Goal: Task Accomplishment & Management: Manage account settings

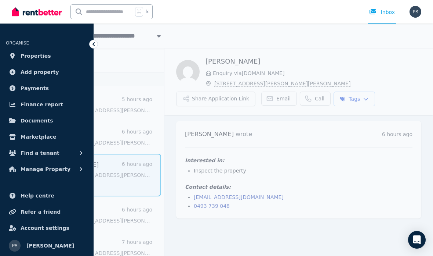
scroll to position [20, 0]
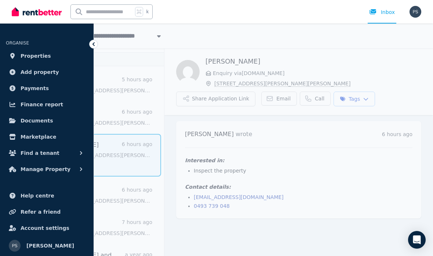
click at [21, 53] on span "Properties" at bounding box center [36, 55] width 30 height 9
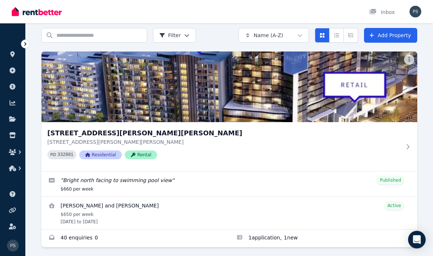
scroll to position [32, 0]
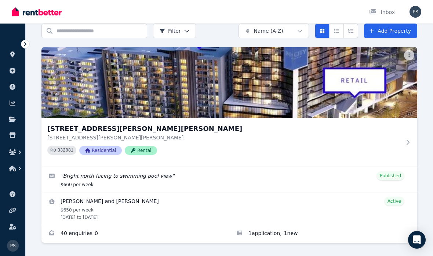
click at [277, 237] on link "Applications for 406/868 Blackburn Road, Clayton" at bounding box center [323, 234] width 188 height 18
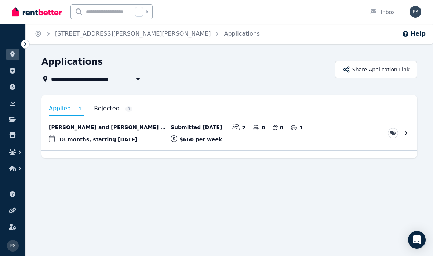
click at [404, 137] on link "View application: Zhou Lin and Thi Diem Tuyet Huynh" at bounding box center [229, 133] width 376 height 34
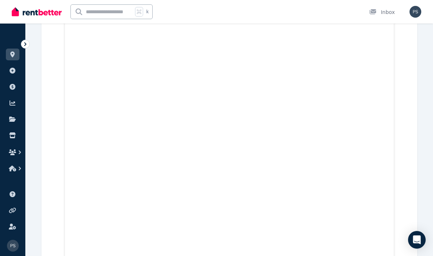
scroll to position [8132, 0]
click at [24, 45] on icon at bounding box center [25, 43] width 7 height 7
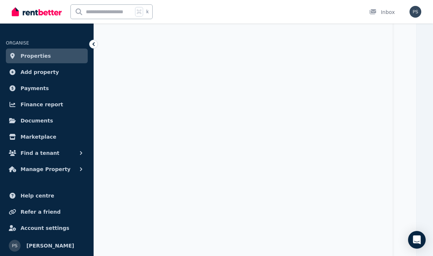
click at [23, 54] on span "Properties" at bounding box center [36, 55] width 30 height 9
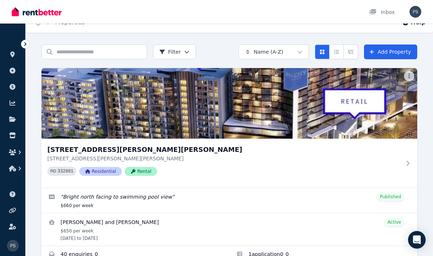
scroll to position [32, 0]
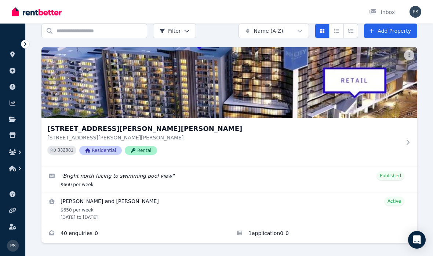
click at [279, 159] on div "[STREET_ADDRESS][GEOGRAPHIC_DATA][PERSON_NAME][PERSON_NAME][STREET_ADDRESS][PER…" at bounding box center [224, 141] width 354 height 37
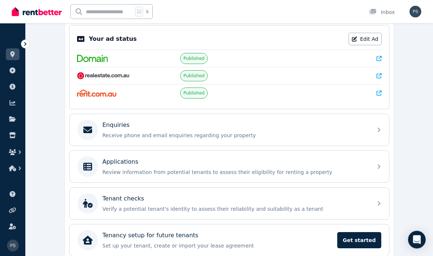
scroll to position [153, 0]
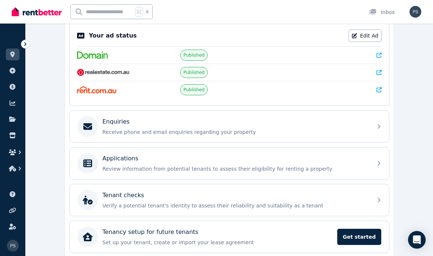
click at [380, 123] on icon at bounding box center [379, 126] width 9 height 9
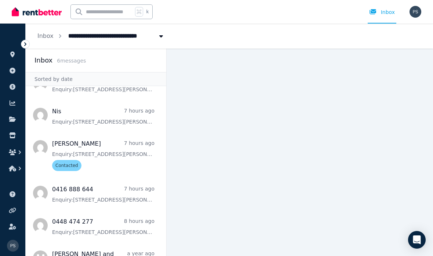
scroll to position [20, 0]
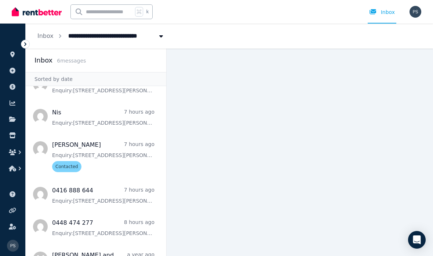
click at [25, 40] on div at bounding box center [25, 44] width 9 height 9
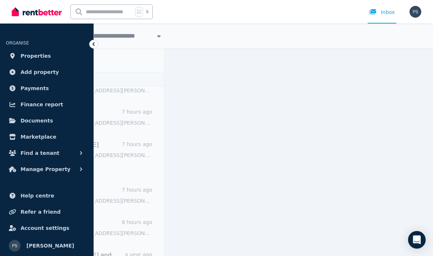
click at [91, 41] on icon at bounding box center [93, 43] width 7 height 7
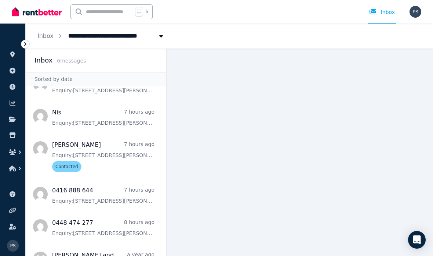
click at [12, 53] on icon at bounding box center [12, 54] width 4 height 6
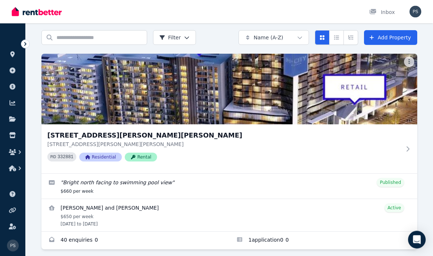
scroll to position [32, 0]
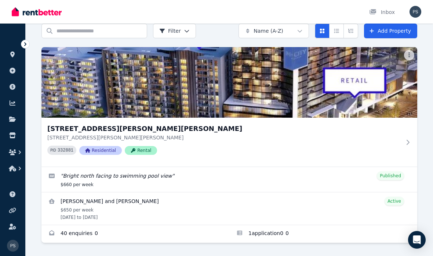
click at [155, 129] on h3 "[STREET_ADDRESS][PERSON_NAME][PERSON_NAME]" at bounding box center [224, 128] width 354 height 10
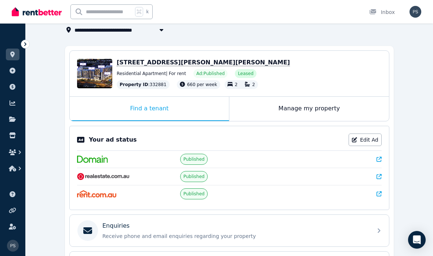
scroll to position [48, 0]
click at [175, 111] on div "Find a tenant" at bounding box center [149, 109] width 159 height 24
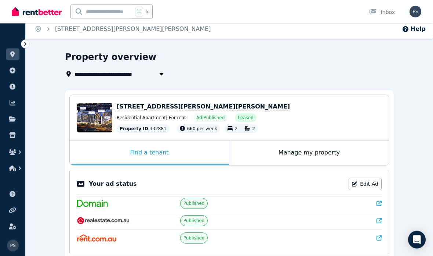
scroll to position [0, 0]
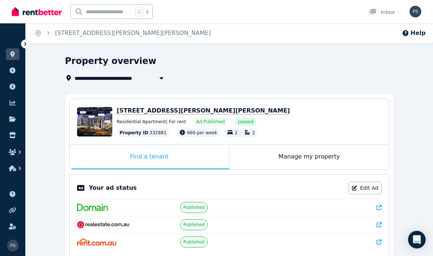
click at [157, 162] on div "Find a tenant" at bounding box center [149, 157] width 159 height 24
click at [168, 112] on span "[STREET_ADDRESS][PERSON_NAME][PERSON_NAME]" at bounding box center [203, 110] width 173 height 7
click at [159, 110] on span "[STREET_ADDRESS][PERSON_NAME][PERSON_NAME]" at bounding box center [203, 110] width 173 height 7
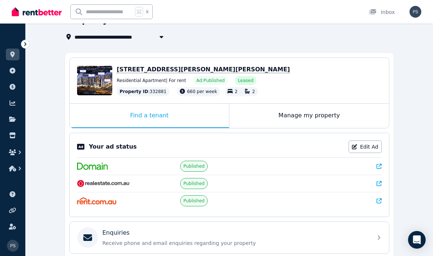
scroll to position [40, 0]
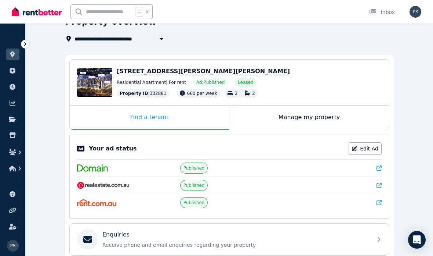
click at [321, 204] on div at bounding box center [332, 202] width 99 height 7
click at [373, 146] on link "Edit Ad" at bounding box center [365, 148] width 33 height 12
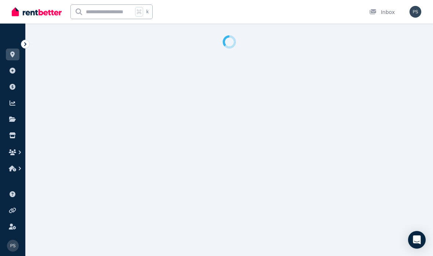
select select "**********"
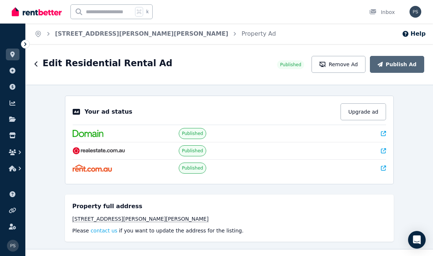
click at [38, 64] on icon "button" at bounding box center [37, 64] width 4 height 6
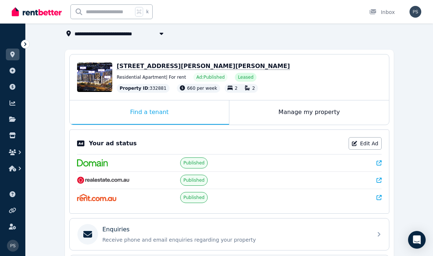
scroll to position [46, 0]
click at [337, 115] on div "Manage my property" at bounding box center [309, 112] width 160 height 24
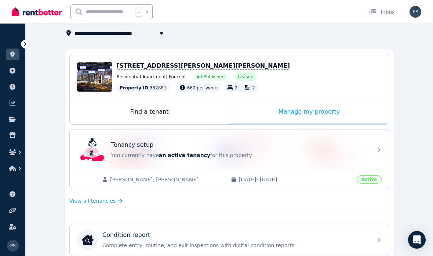
click at [190, 117] on div "Find a tenant" at bounding box center [149, 112] width 159 height 24
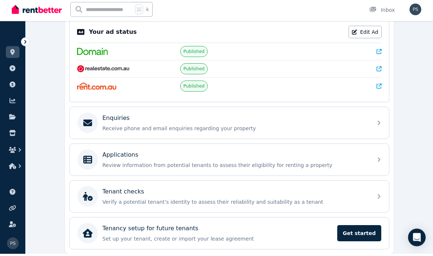
scroll to position [153, 0]
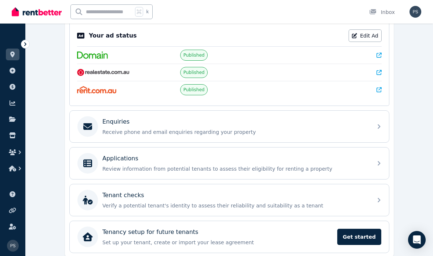
click at [379, 167] on icon at bounding box center [379, 163] width 9 height 9
